Goal: Information Seeking & Learning: Get advice/opinions

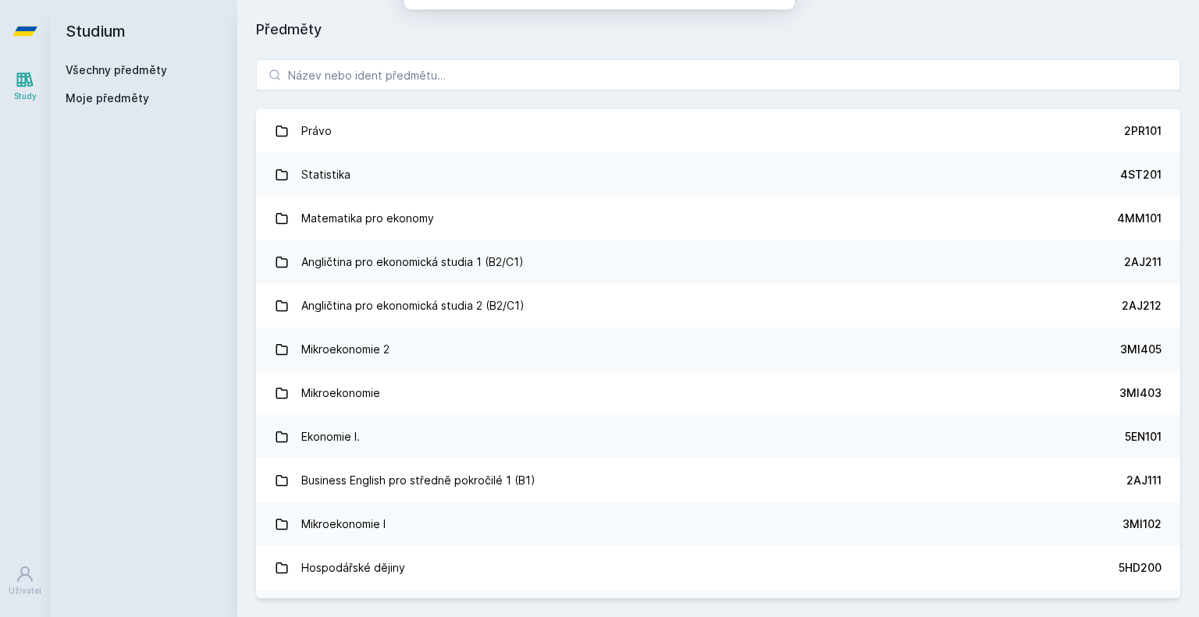
click at [612, 82] on button "Ne" at bounding box center [603, 100] width 56 height 39
click at [541, 67] on input "search" at bounding box center [718, 74] width 924 height 31
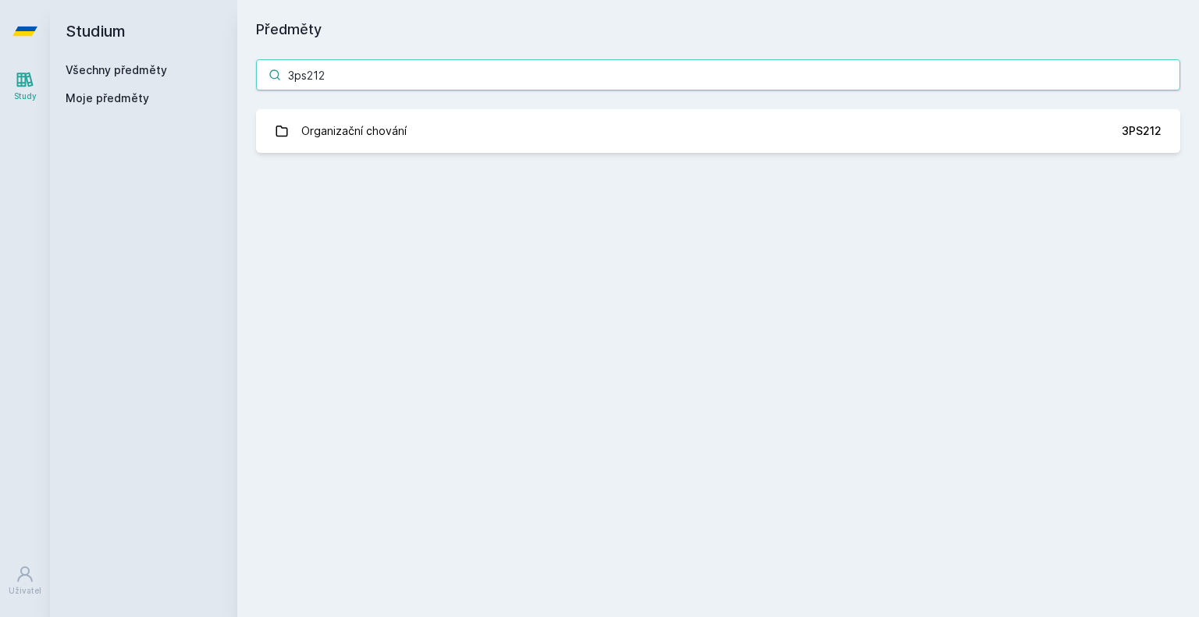
type input "3ps212"
click at [581, 164] on div "3ps212 Organizační chování 3PS212 Jejda, něco se pokazilo." at bounding box center [718, 106] width 962 height 131
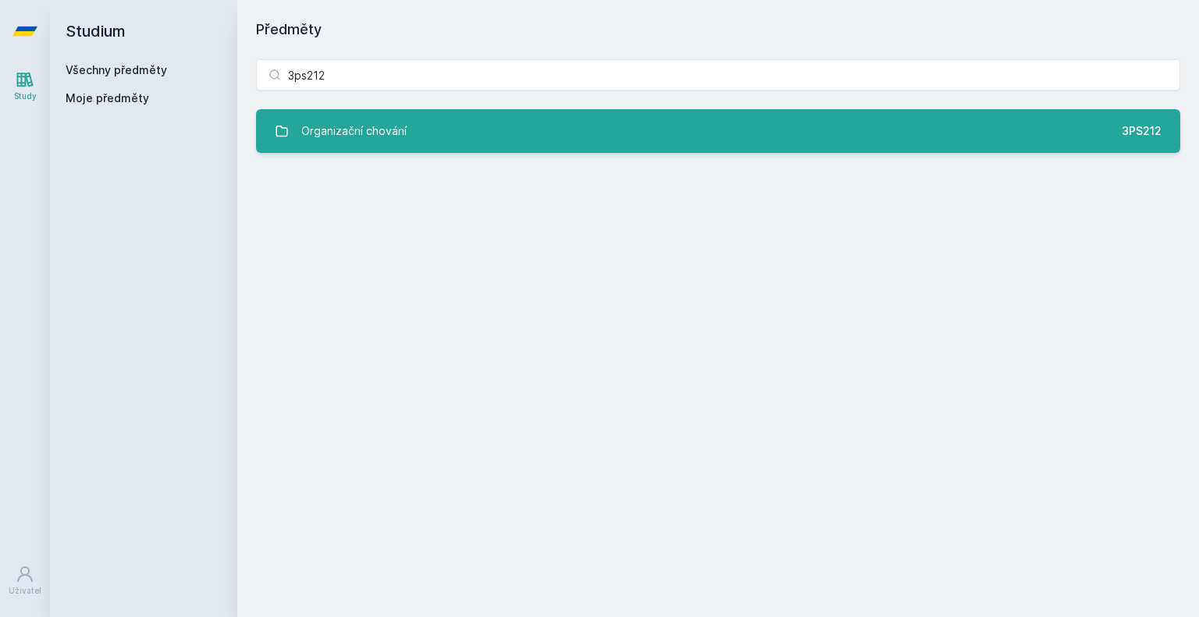
click at [591, 133] on link "Organizační chování 3PS212" at bounding box center [718, 131] width 924 height 44
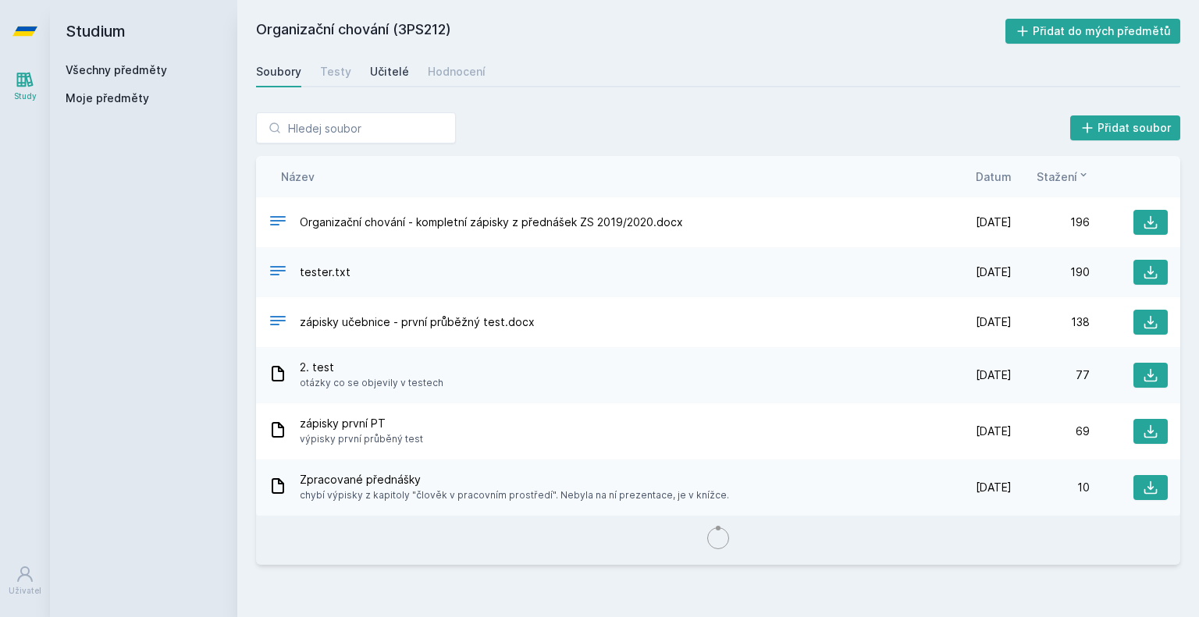
click at [391, 75] on div "Učitelé" at bounding box center [389, 72] width 39 height 16
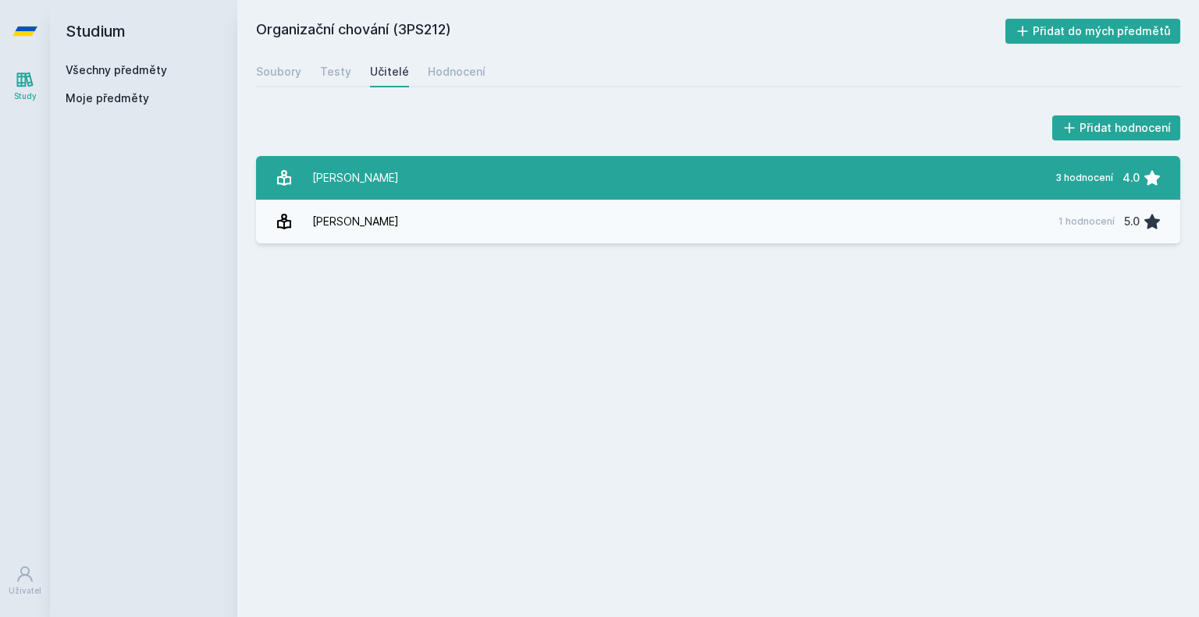
click at [440, 183] on link "[PERSON_NAME] 3 hodnocení 4.0" at bounding box center [718, 178] width 924 height 44
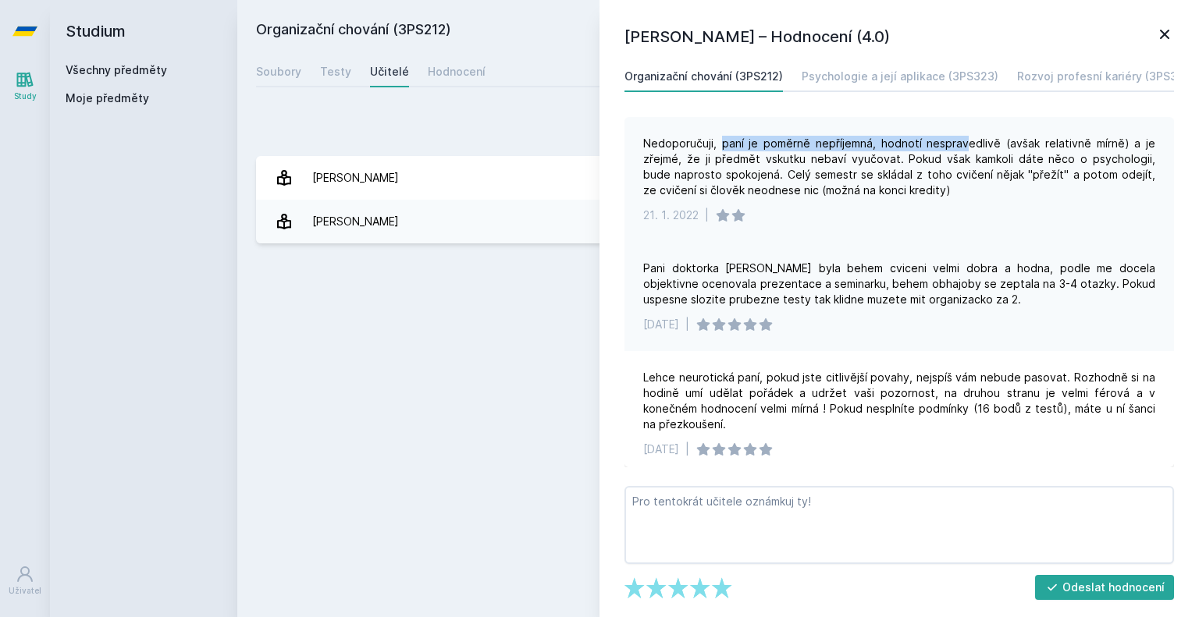
drag, startPoint x: 721, startPoint y: 137, endPoint x: 966, endPoint y: 137, distance: 245.1
click at [966, 137] on div "Nedoporučuji, paní je poměrně nepříjemná, hodnotí nespravedlivě (avšak relativn…" at bounding box center [899, 167] width 512 height 62
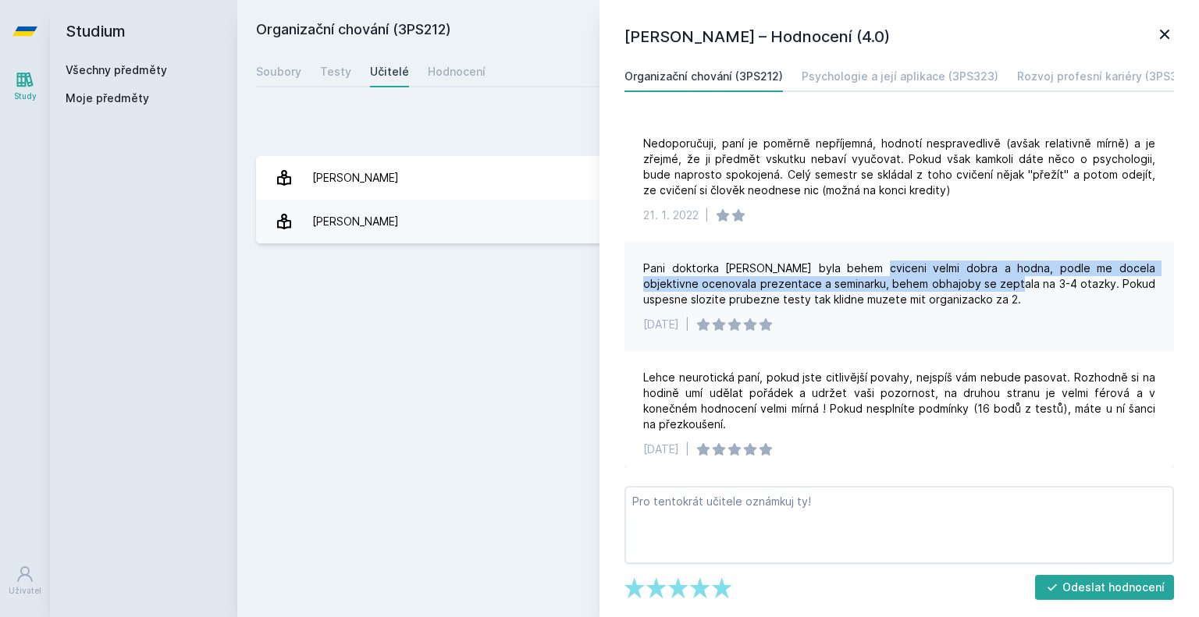
drag, startPoint x: 863, startPoint y: 273, endPoint x: 982, endPoint y: 287, distance: 119.5
click at [982, 287] on div "Pani doktorka [PERSON_NAME] byla behem cviceni velmi dobra a hodna, podle me do…" at bounding box center [899, 284] width 512 height 47
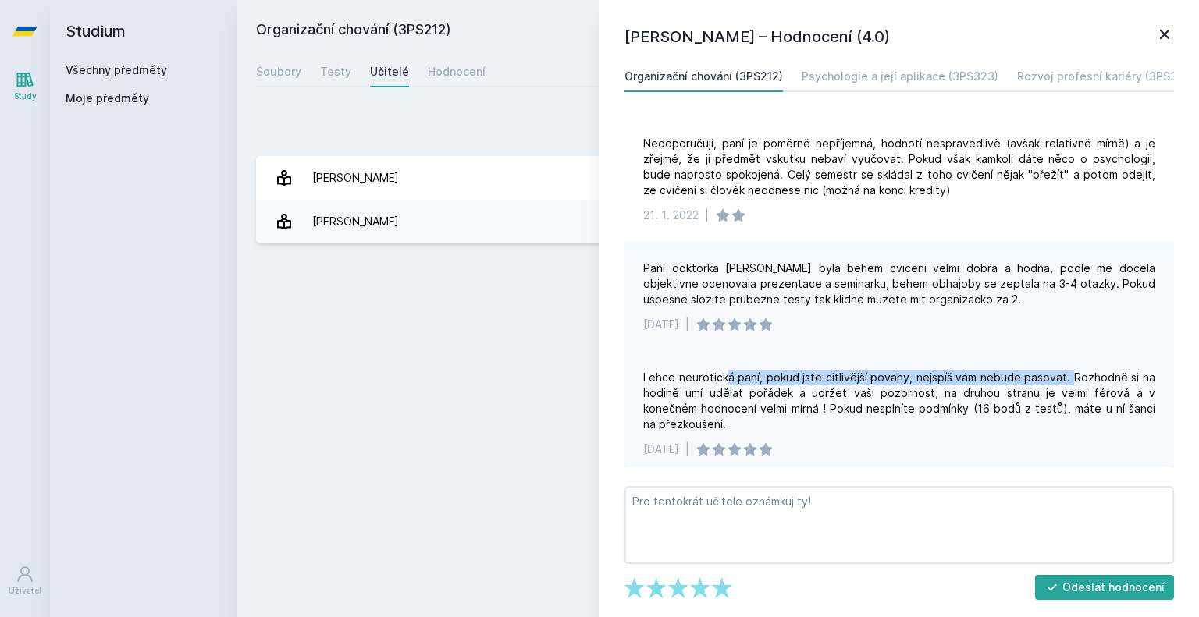
drag, startPoint x: 728, startPoint y: 376, endPoint x: 1067, endPoint y: 364, distance: 339.0
click at [1067, 364] on div "Lehce neurotická paní, pokud jste citlivější povahy, nejspíš vám nebude pasovat…" at bounding box center [899, 413] width 550 height 125
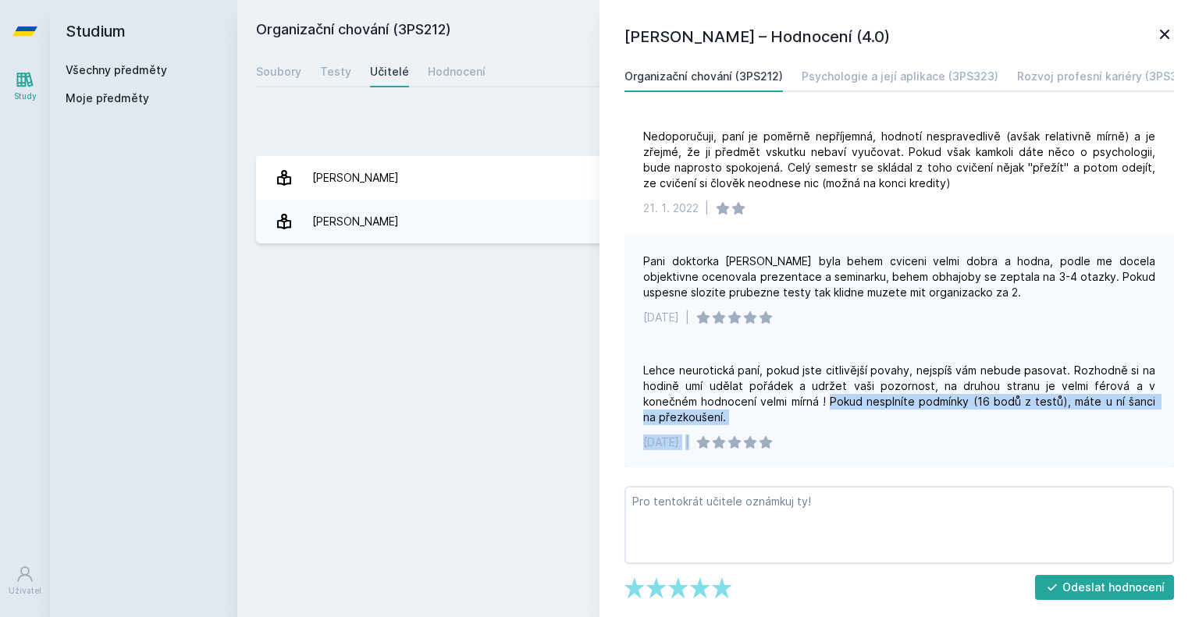
drag, startPoint x: 811, startPoint y: 443, endPoint x: 831, endPoint y: 408, distance: 40.2
click at [831, 408] on div "Lehce neurotická paní, pokud jste citlivější povahy, nejspíš vám nebude pasovat…" at bounding box center [899, 406] width 550 height 125
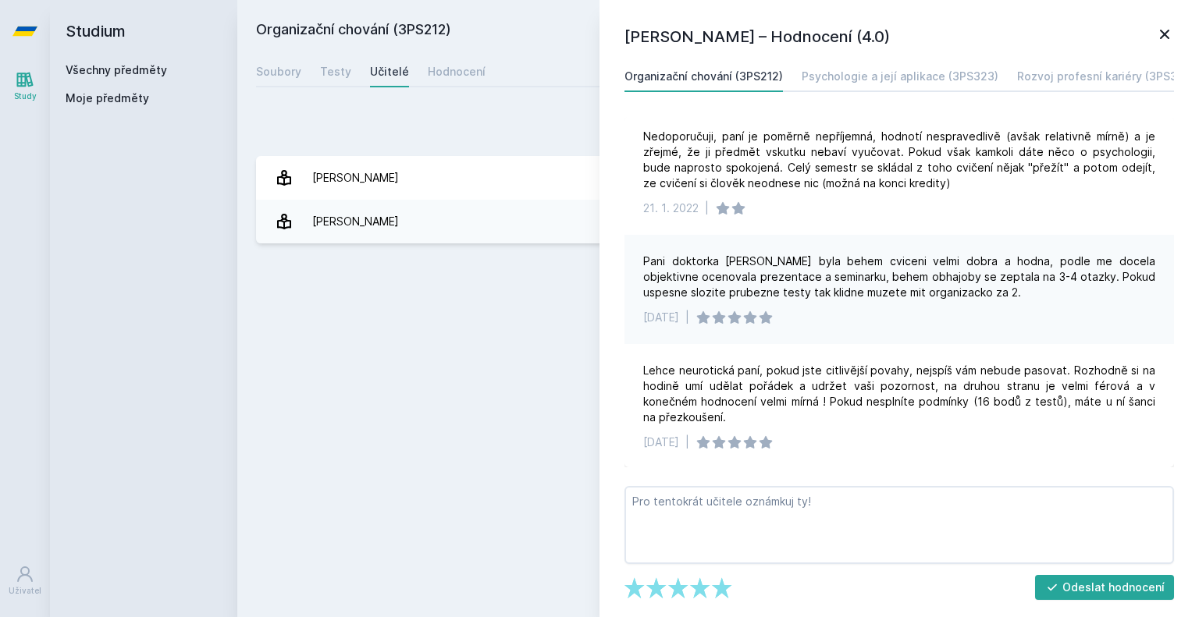
drag, startPoint x: 831, startPoint y: 408, endPoint x: 922, endPoint y: 258, distance: 175.5
click at [922, 258] on div "Pani doktorka [PERSON_NAME] byla behem cviceni velmi dobra a hodna, podle me do…" at bounding box center [899, 277] width 512 height 47
click at [862, 71] on div "Psychologie a její aplikace (3PS323)" at bounding box center [900, 77] width 197 height 16
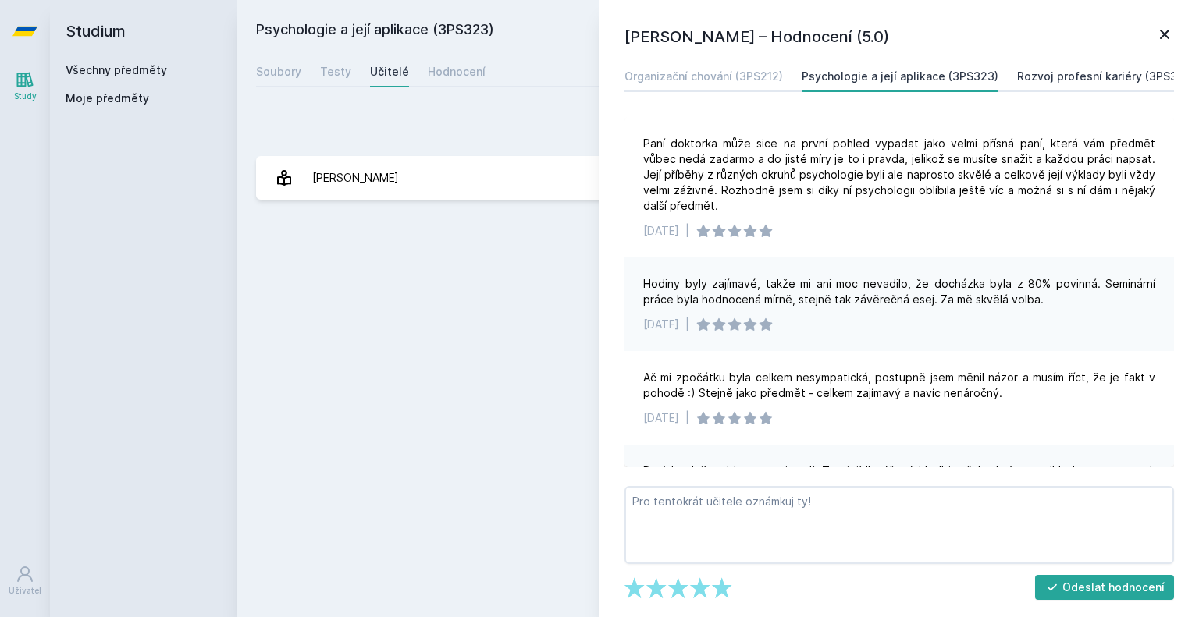
click at [1059, 69] on div "Rozvoj profesní kariéry (3PS325)" at bounding box center [1105, 77] width 177 height 16
